Goal: Task Accomplishment & Management: Use online tool/utility

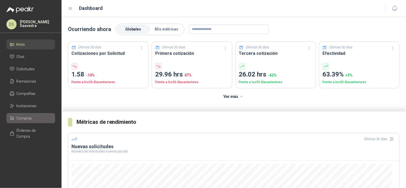
click at [41, 114] on link "Compras" at bounding box center [30, 118] width 49 height 10
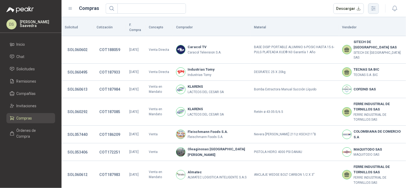
click at [368, 7] on button "button" at bounding box center [373, 8] width 11 height 11
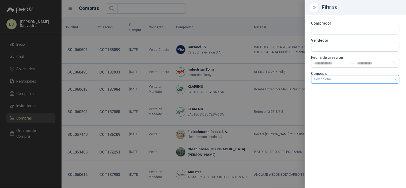
click at [334, 84] on div "Selecciona" at bounding box center [355, 79] width 88 height 9
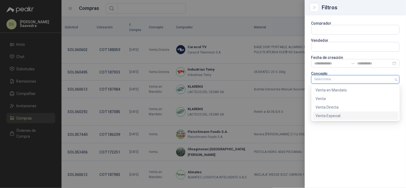
click at [339, 114] on div "Venta Especial" at bounding box center [356, 116] width 80 height 6
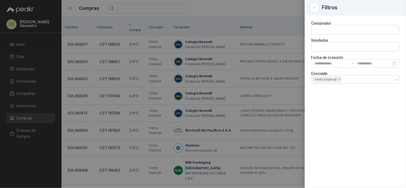
click at [239, 11] on div at bounding box center [203, 94] width 406 height 188
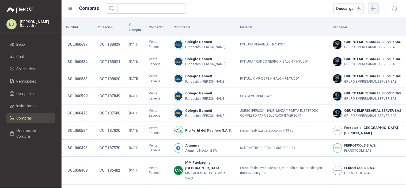
click at [372, 5] on icon "button" at bounding box center [374, 8] width 6 height 6
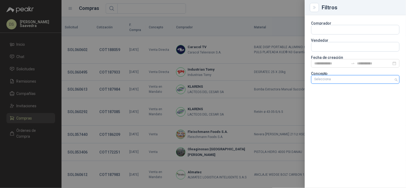
click at [384, 77] on div "Selecciona" at bounding box center [355, 79] width 88 height 9
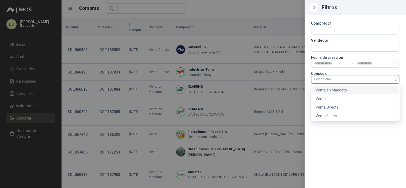
click at [350, 90] on div "Venta en Mandato" at bounding box center [356, 90] width 80 height 6
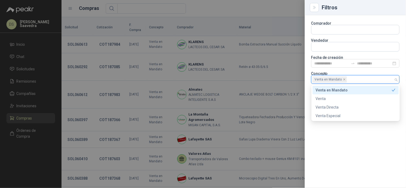
click at [242, 12] on div at bounding box center [203, 94] width 406 height 188
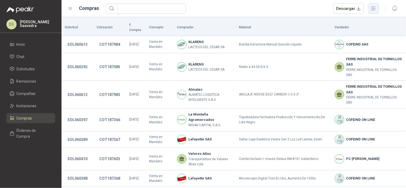
click at [370, 8] on button "button" at bounding box center [373, 8] width 11 height 11
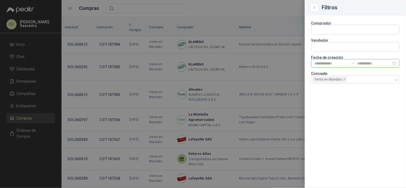
click at [351, 66] on span "to" at bounding box center [353, 63] width 4 height 4
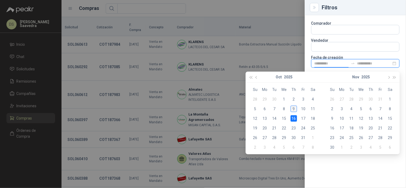
type input "**********"
click at [292, 111] on div "9" at bounding box center [294, 109] width 6 height 6
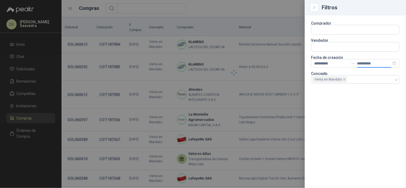
type input "**********"
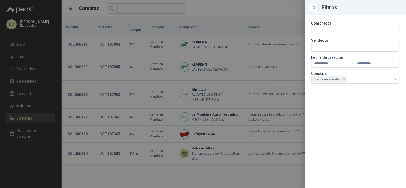
click at [276, 9] on div at bounding box center [203, 94] width 406 height 188
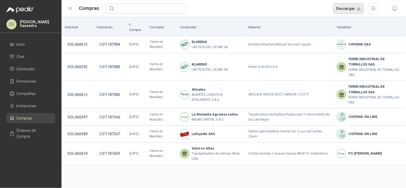
click at [351, 10] on button "Descargar" at bounding box center [349, 8] width 31 height 11
